Goal: Find specific page/section: Find specific page/section

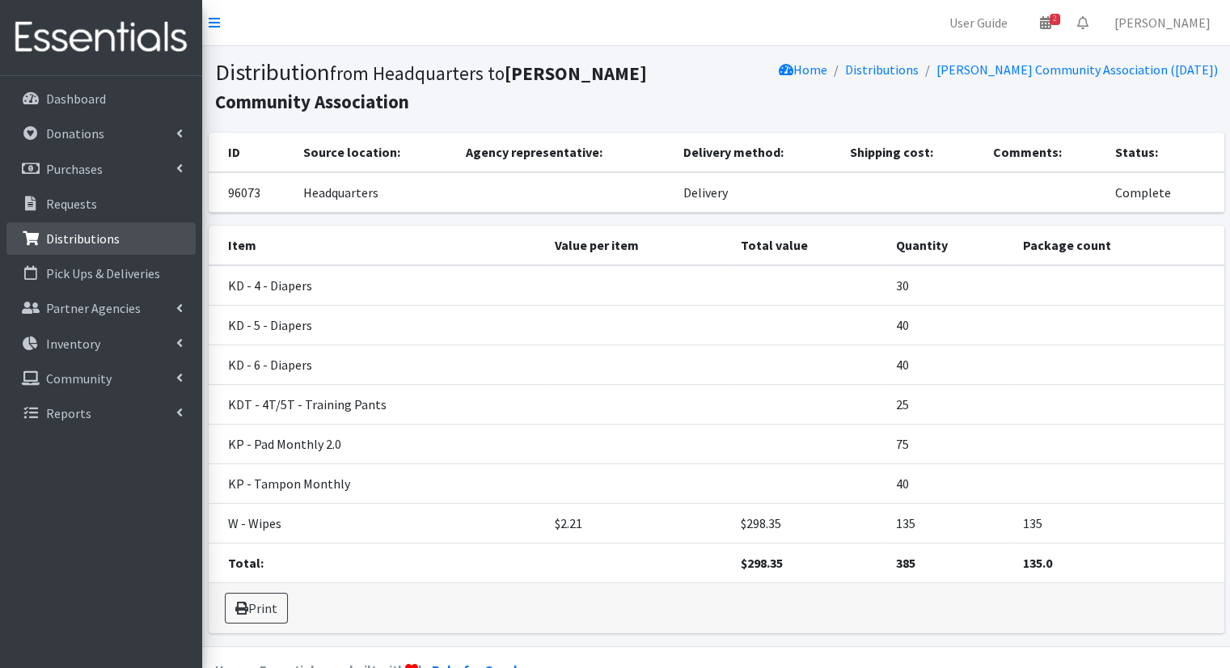
click at [100, 226] on link "Distributions" at bounding box center [100, 238] width 189 height 32
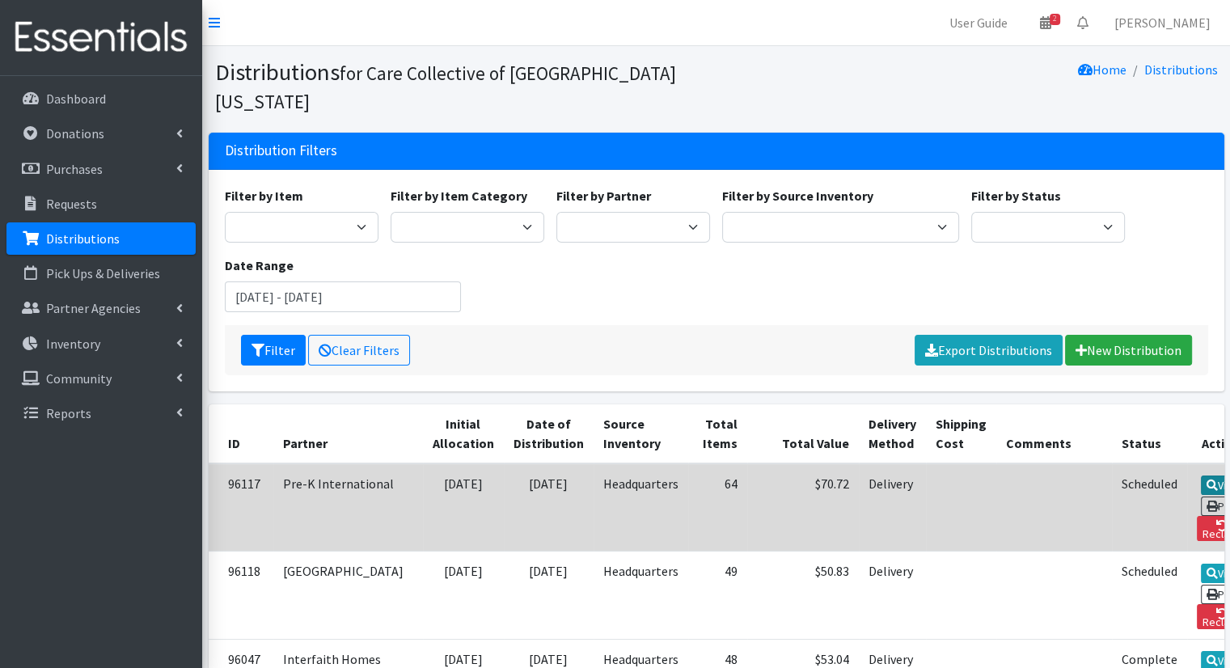
click at [1200, 475] on link "View" at bounding box center [1223, 484] width 46 height 19
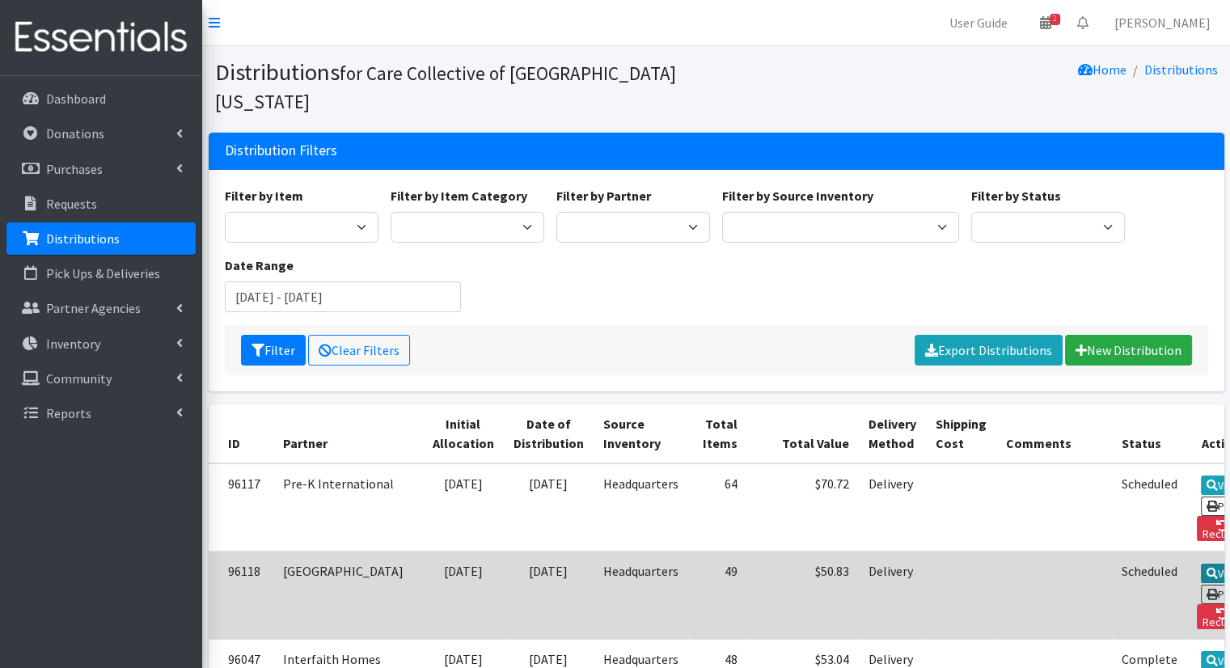
click at [1200, 563] on link "View" at bounding box center [1223, 572] width 46 height 19
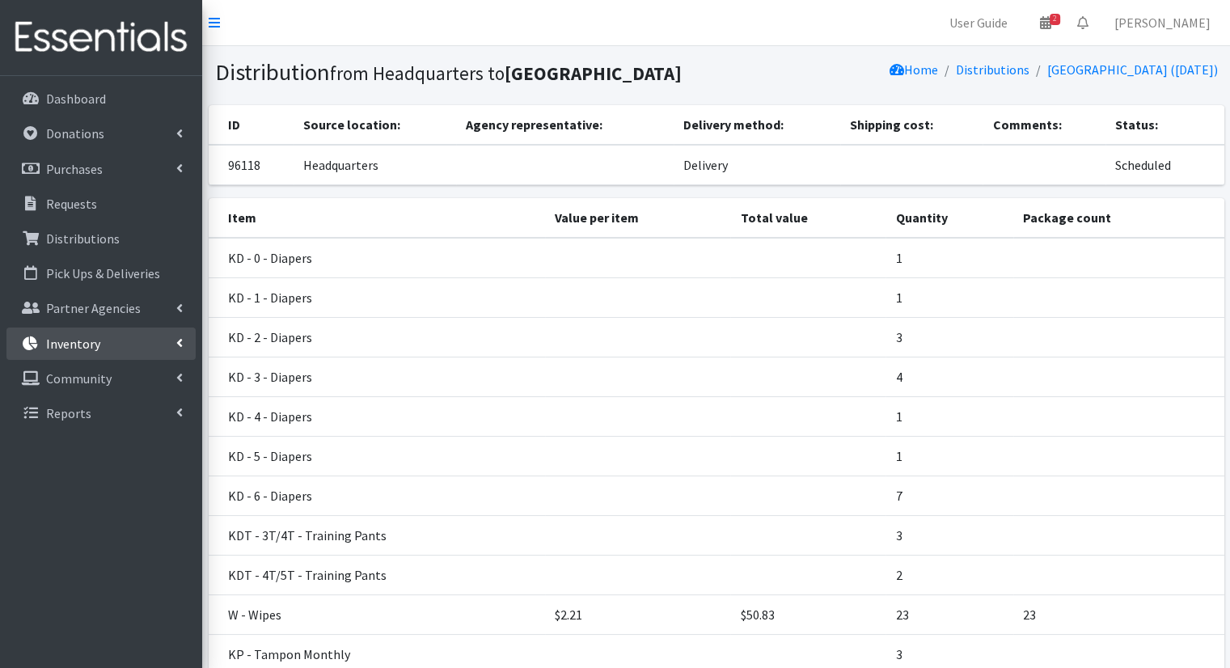
click at [166, 346] on link "Inventory" at bounding box center [100, 343] width 189 height 32
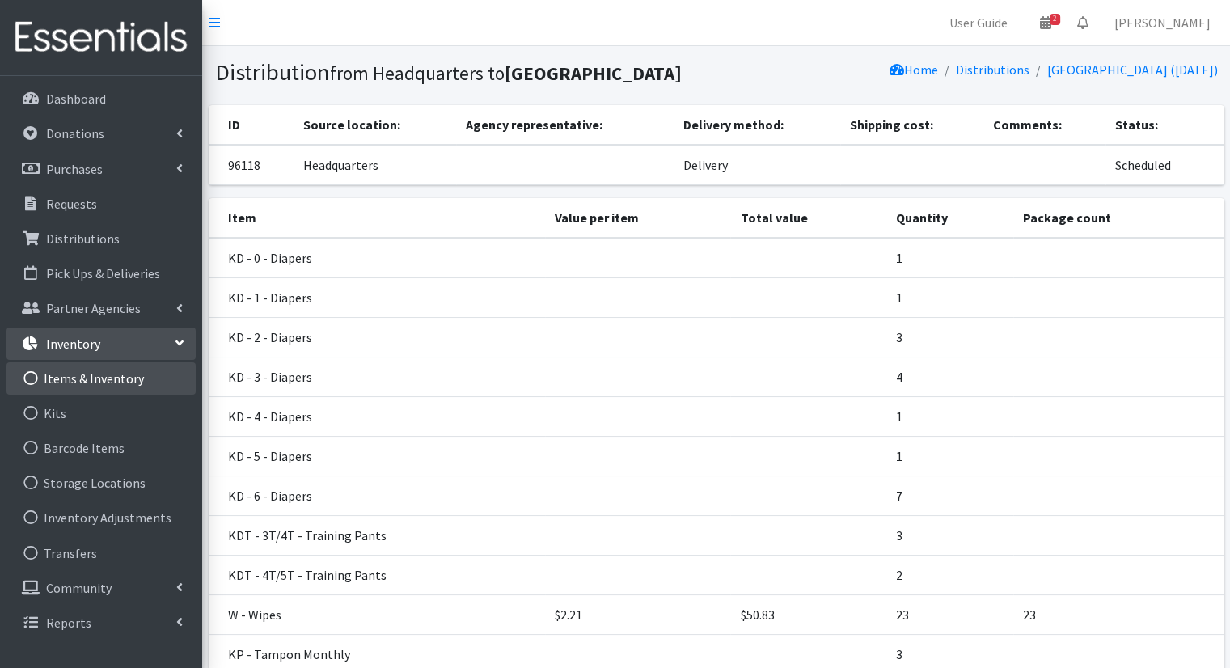
click at [155, 383] on link "Items & Inventory" at bounding box center [100, 378] width 189 height 32
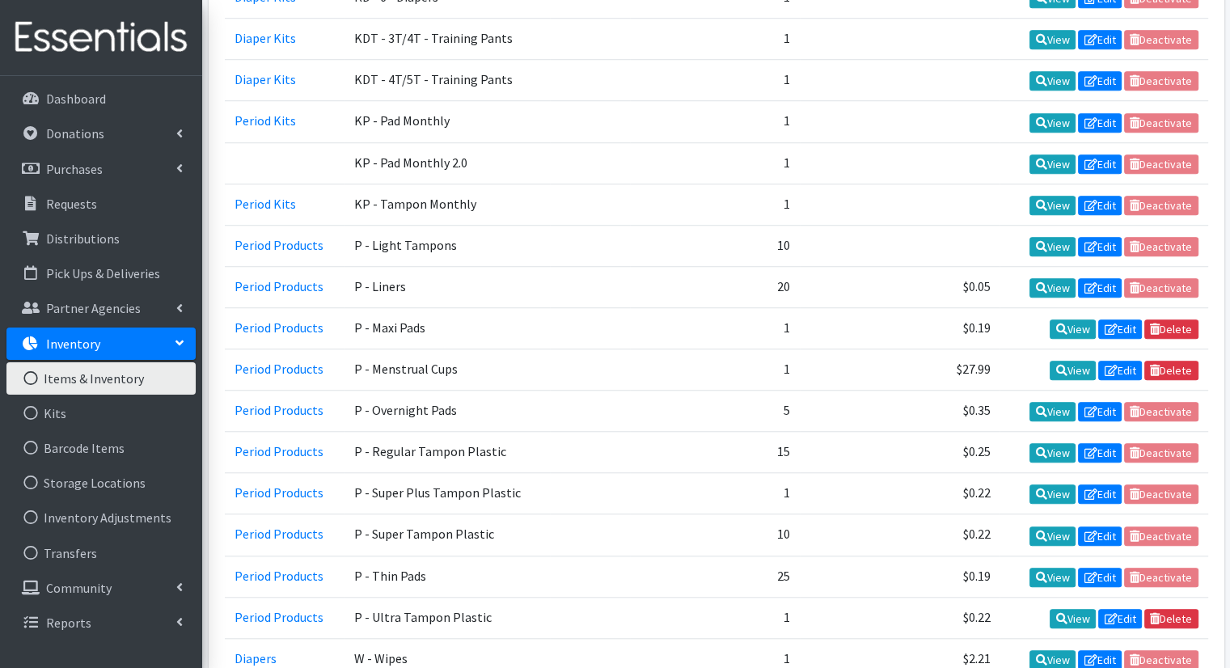
scroll to position [1251, 0]
